Goal: Information Seeking & Learning: Learn about a topic

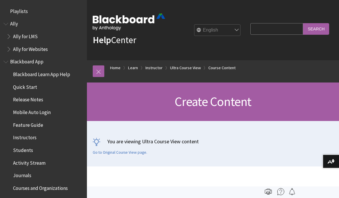
scroll to position [864, 0]
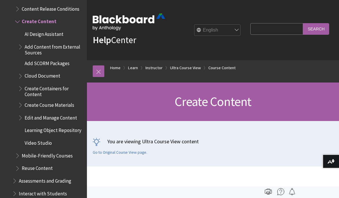
click at [271, 28] on input "Search Query" at bounding box center [276, 28] width 53 height 11
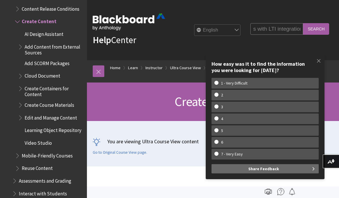
scroll to position [0, 36]
type input "teaching tools with LTI integration"
click at [303, 23] on input "Search" at bounding box center [316, 28] width 26 height 11
click at [321, 62] on span at bounding box center [318, 61] width 12 height 12
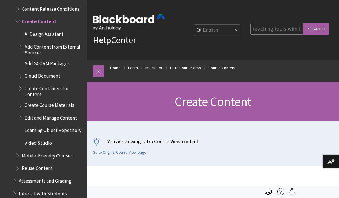
click at [317, 26] on input "Search" at bounding box center [316, 28] width 26 height 11
click at [315, 31] on input "Search" at bounding box center [316, 28] width 26 height 11
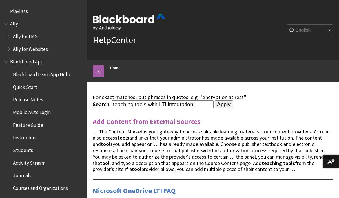
click at [181, 124] on link "Add Content from External Sources" at bounding box center [147, 121] width 108 height 9
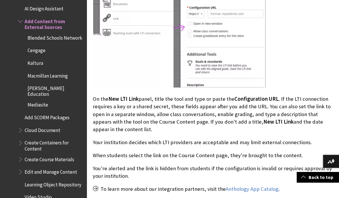
scroll to position [1367, 0]
